Goal: Entertainment & Leisure: Consume media (video, audio)

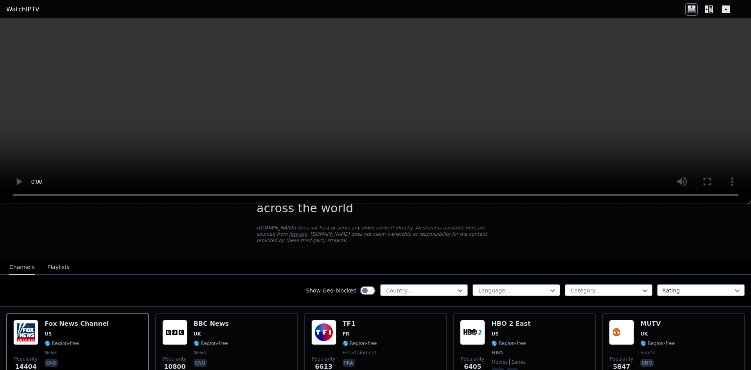
scroll to position [30, 0]
click at [52, 260] on button "Playlists" at bounding box center [58, 267] width 22 height 15
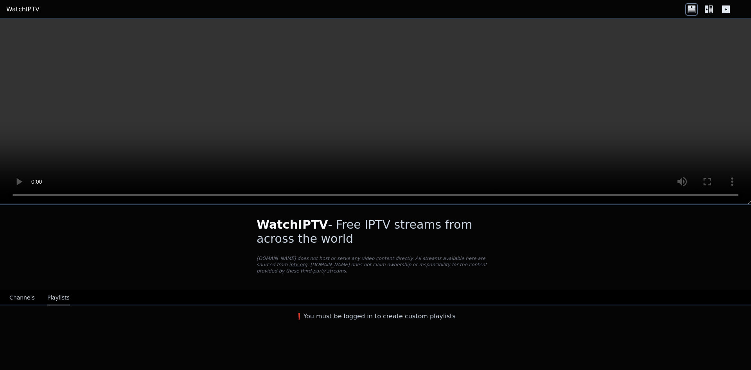
scroll to position [0, 0]
click at [22, 292] on button "Channels" at bounding box center [21, 297] width 25 height 15
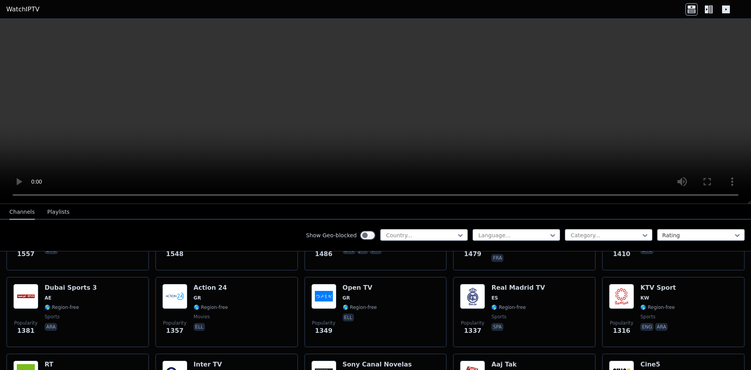
scroll to position [607, 0]
click at [402, 233] on div at bounding box center [420, 235] width 71 height 8
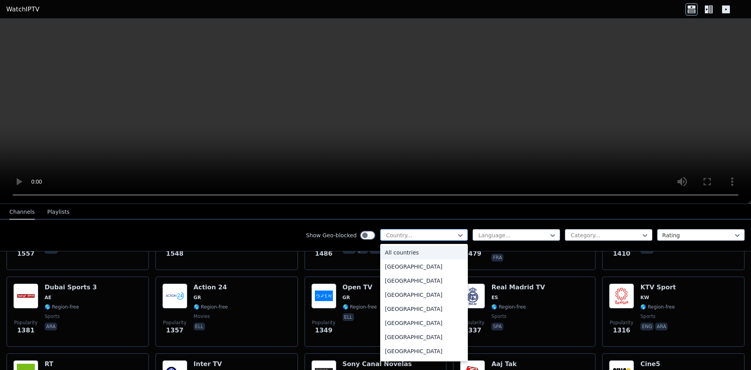
click at [402, 233] on div at bounding box center [420, 235] width 71 height 8
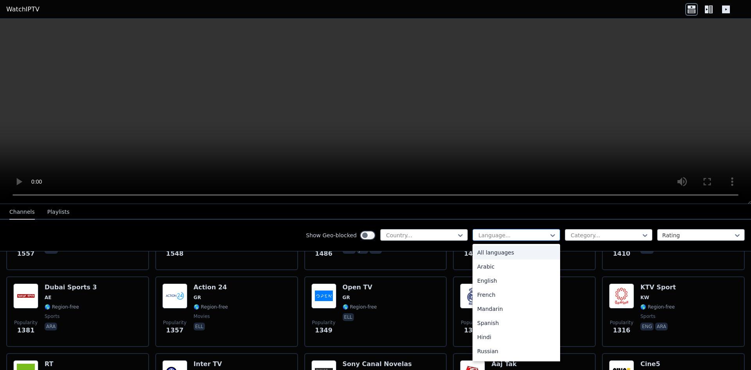
click at [491, 233] on div at bounding box center [513, 235] width 71 height 8
click at [486, 280] on div "English" at bounding box center [517, 280] width 88 height 14
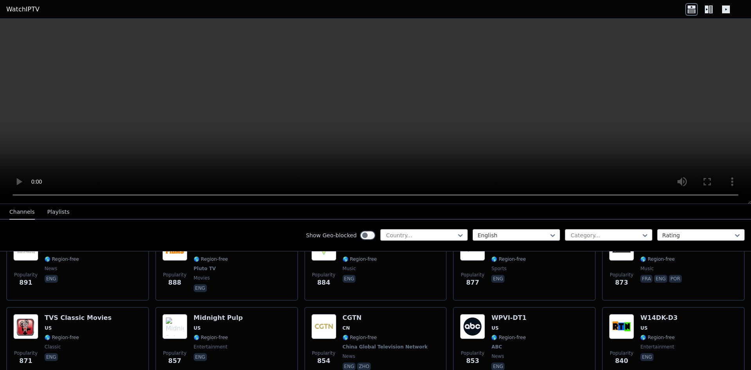
scroll to position [735, 0]
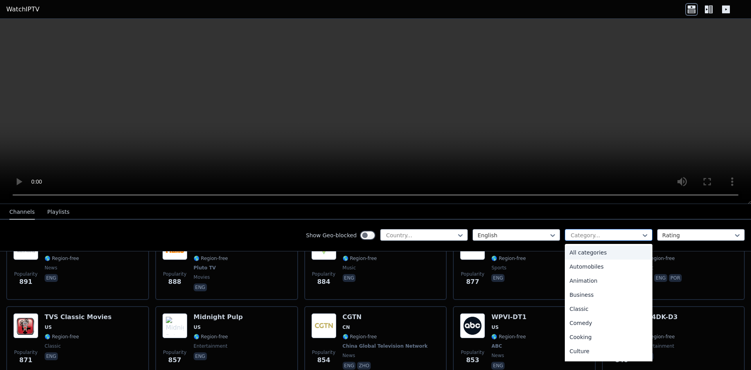
click at [580, 233] on div at bounding box center [605, 235] width 71 height 8
click at [577, 279] on div "Animation" at bounding box center [609, 280] width 88 height 14
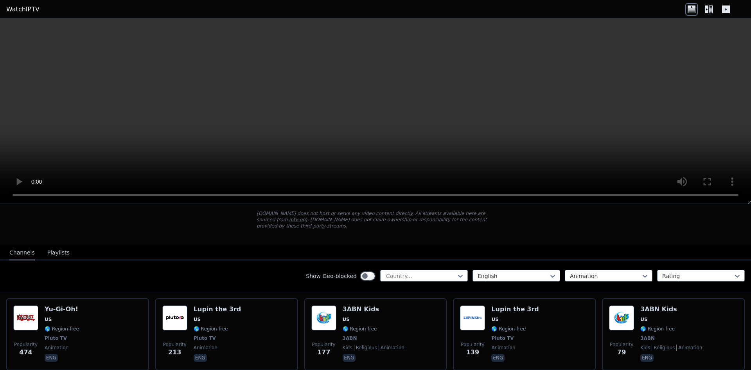
scroll to position [72, 0]
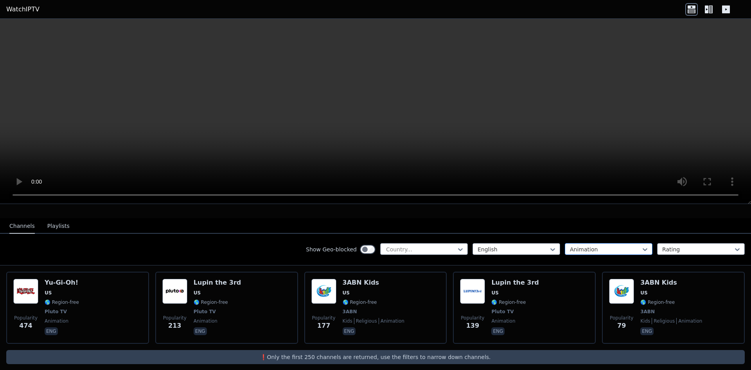
click at [576, 245] on div at bounding box center [605, 249] width 71 height 8
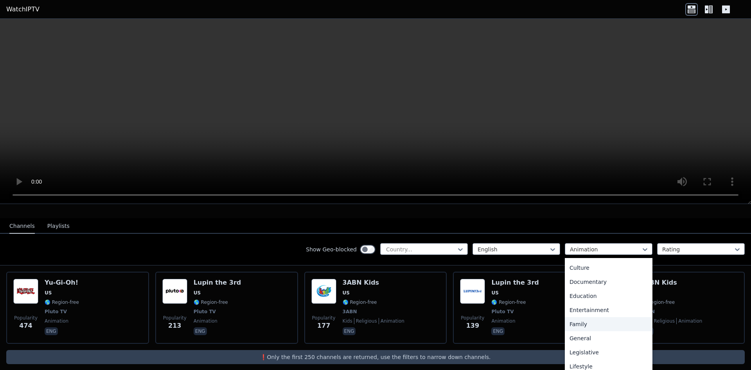
scroll to position [98, 0]
click at [592, 319] on div "Family" at bounding box center [609, 324] width 88 height 14
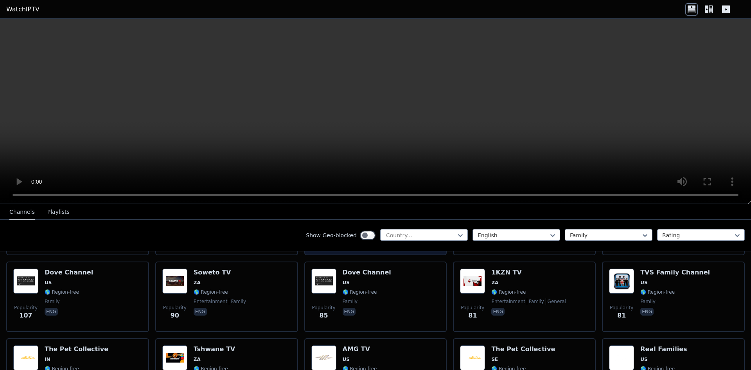
scroll to position [161, 0]
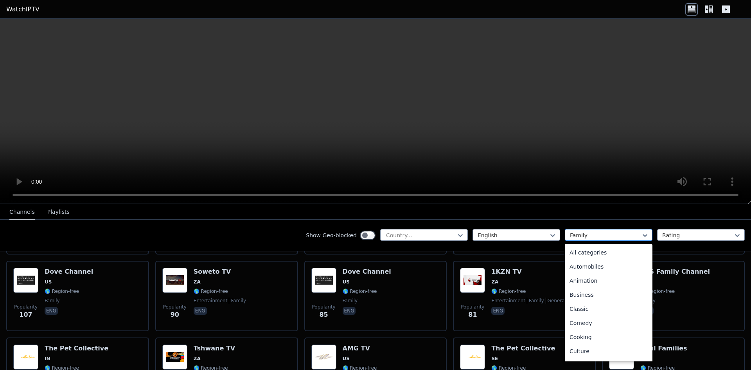
click at [583, 232] on div at bounding box center [605, 235] width 71 height 8
click at [586, 322] on div "Sports" at bounding box center [609, 324] width 88 height 14
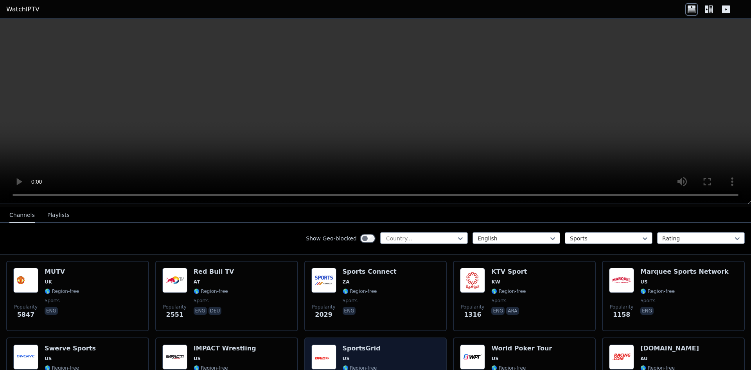
scroll to position [83, 0]
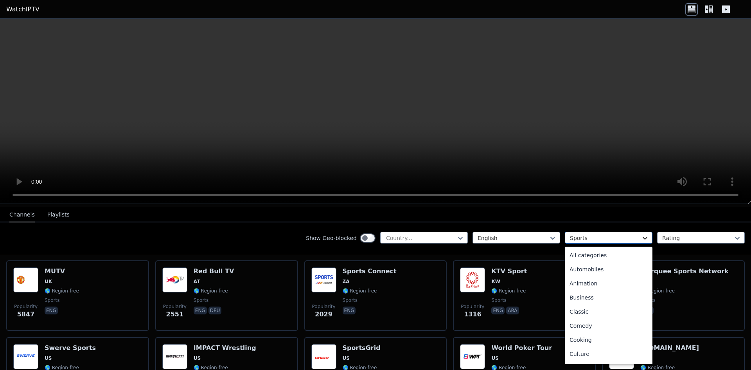
click at [643, 237] on icon at bounding box center [645, 238] width 5 height 3
click at [589, 283] on div "Animation" at bounding box center [609, 283] width 88 height 14
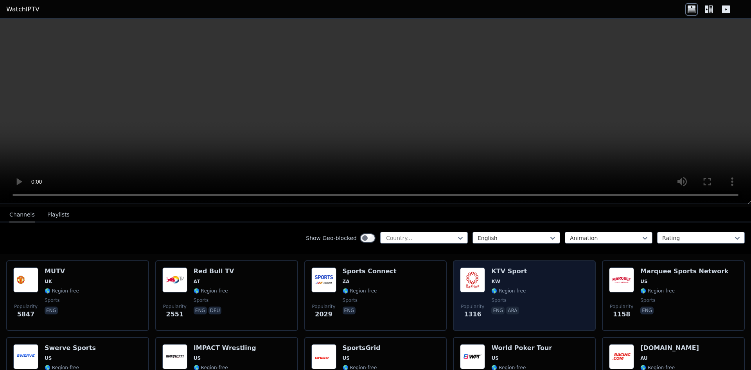
scroll to position [72, 0]
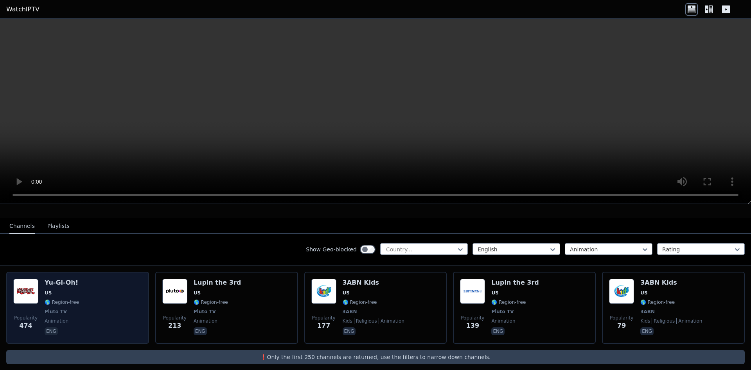
click at [79, 295] on div "Popularity 474 Yu-Gi-Oh! US 🌎 Region-free Pluto TV animation eng" at bounding box center [77, 308] width 129 height 58
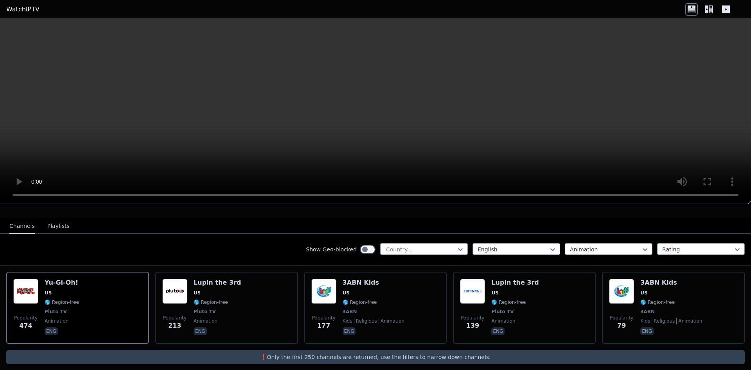
click at [708, 10] on icon at bounding box center [707, 9] width 4 height 8
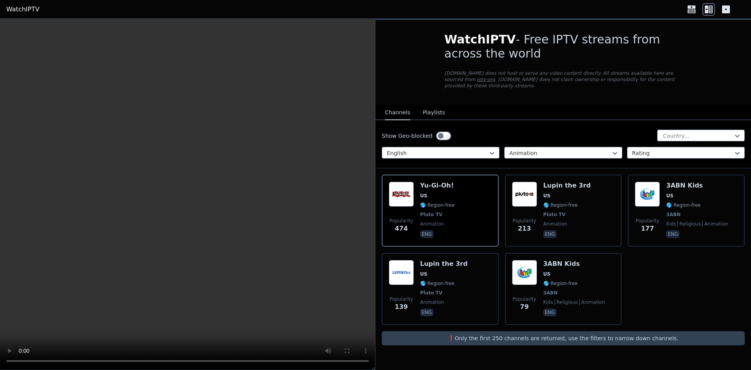
click at [726, 7] on icon at bounding box center [726, 9] width 8 height 8
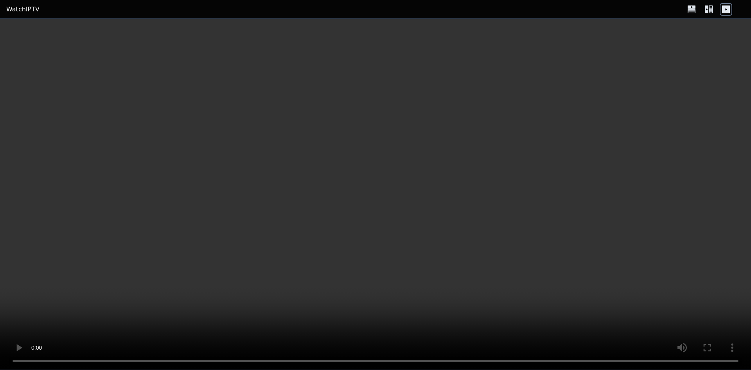
click at [726, 7] on icon at bounding box center [726, 9] width 8 height 8
click at [709, 9] on icon at bounding box center [709, 9] width 13 height 13
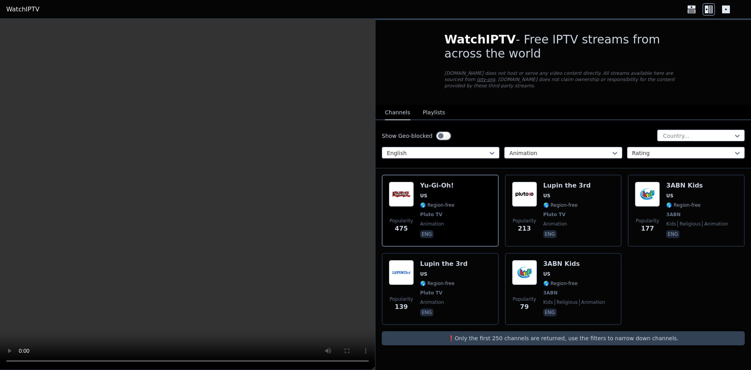
click at [431, 107] on button "Playlists" at bounding box center [434, 112] width 22 height 15
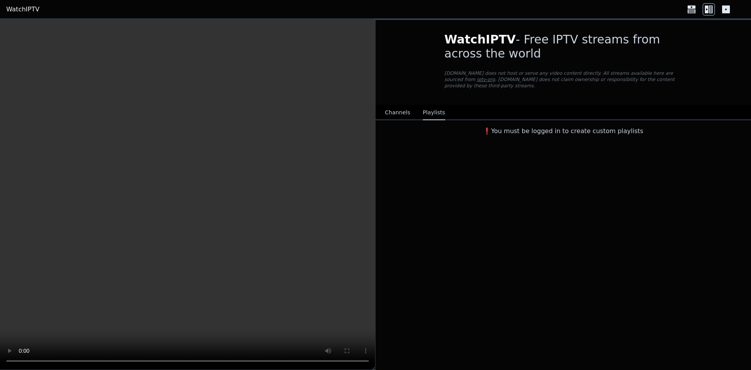
click at [400, 105] on button "Channels" at bounding box center [397, 112] width 25 height 15
